Goal: Find specific page/section: Find specific page/section

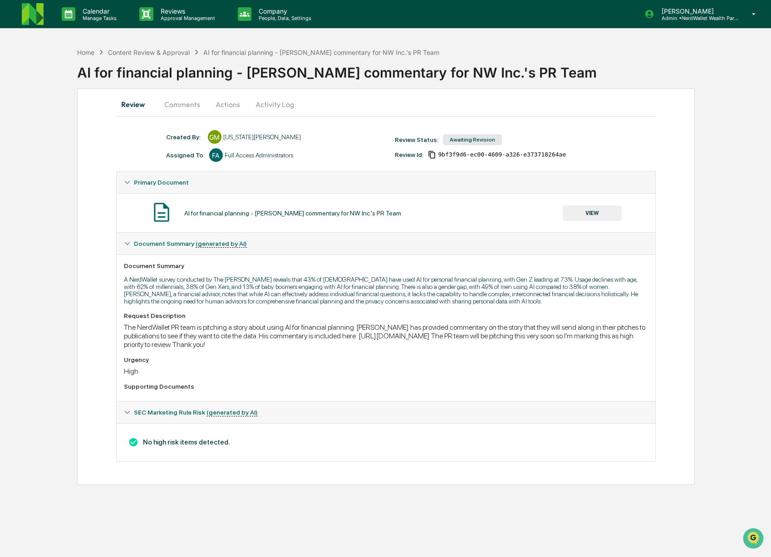
click at [225, 105] on button "Actions" at bounding box center [227, 104] width 41 height 22
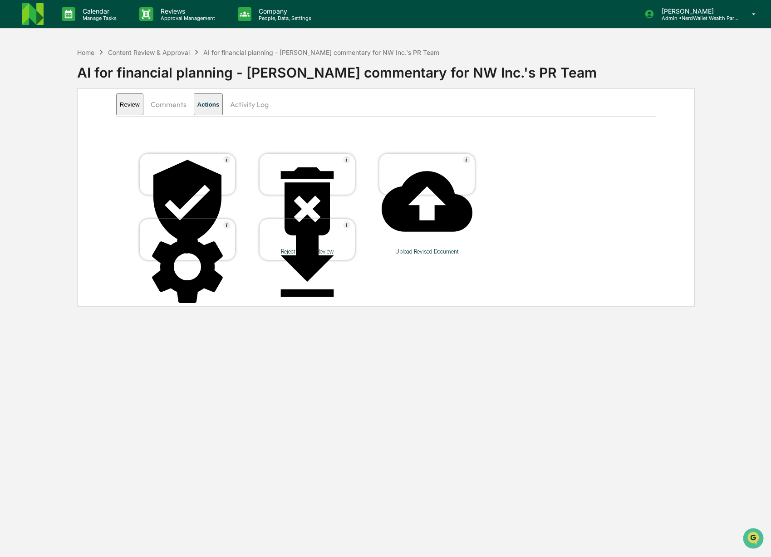
click at [143, 105] on button "Review" at bounding box center [129, 104] width 27 height 22
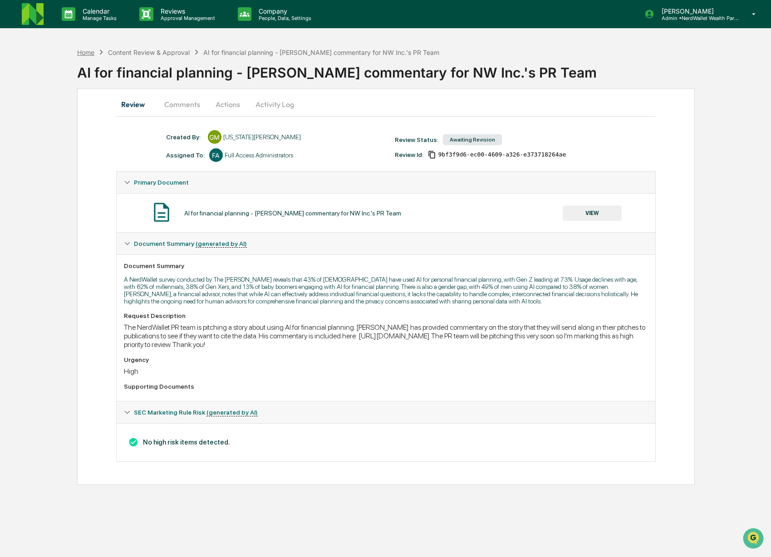
click at [89, 52] on div "Home" at bounding box center [85, 53] width 17 height 8
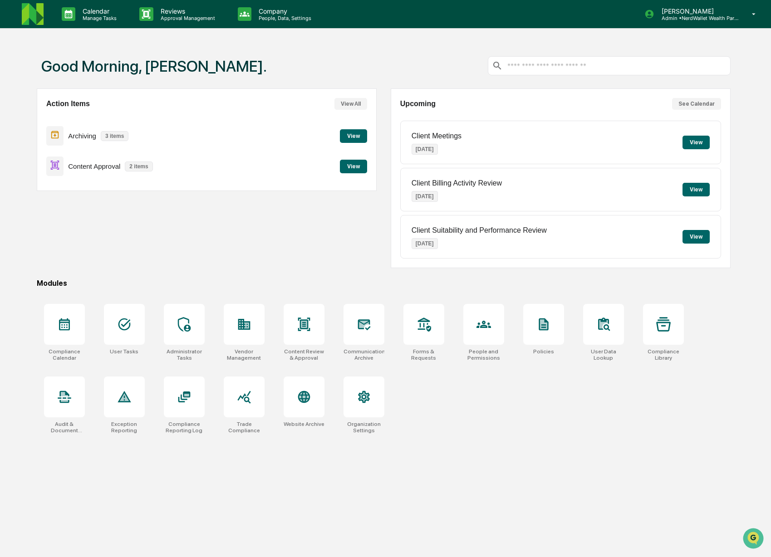
click at [540, 67] on input "text" at bounding box center [616, 66] width 220 height 9
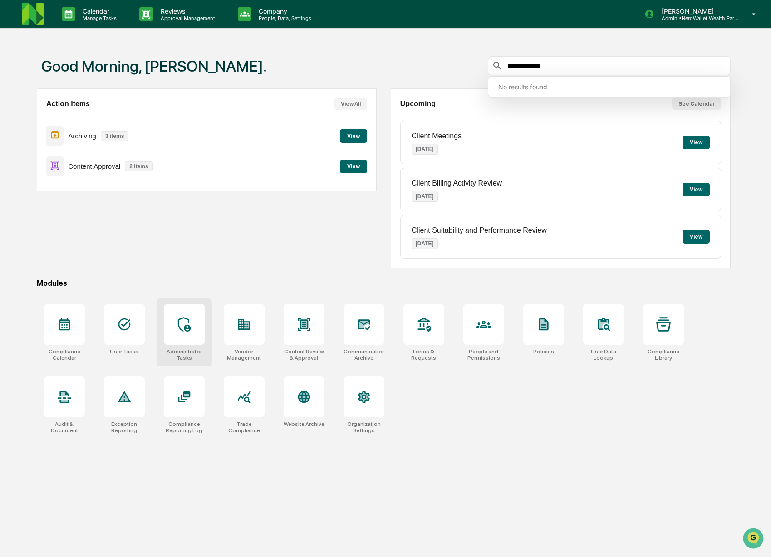
type input "**********"
click at [181, 329] on icon at bounding box center [184, 324] width 13 height 15
click at [347, 171] on button "View" at bounding box center [353, 167] width 27 height 14
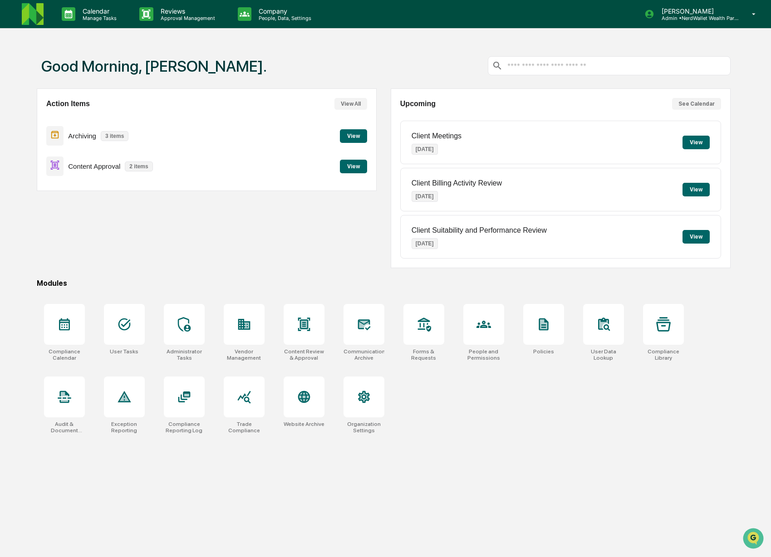
click at [355, 168] on button "View" at bounding box center [353, 167] width 27 height 14
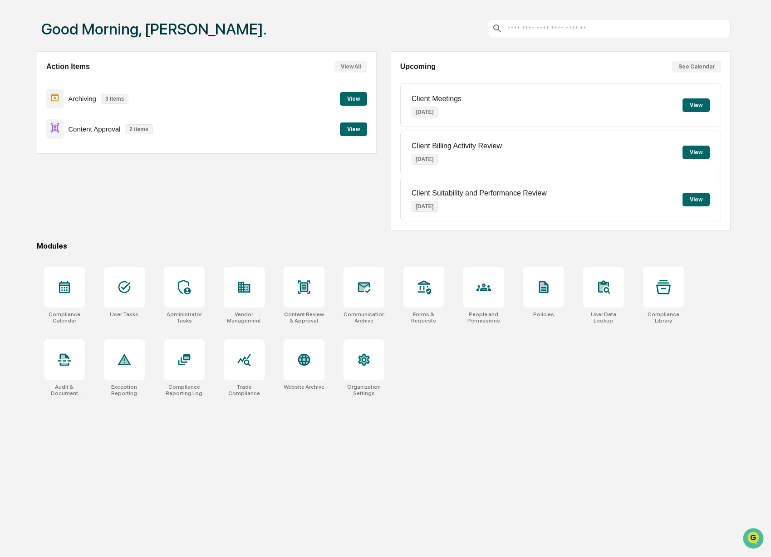
scroll to position [43, 0]
